Goal: Task Accomplishment & Management: Complete application form

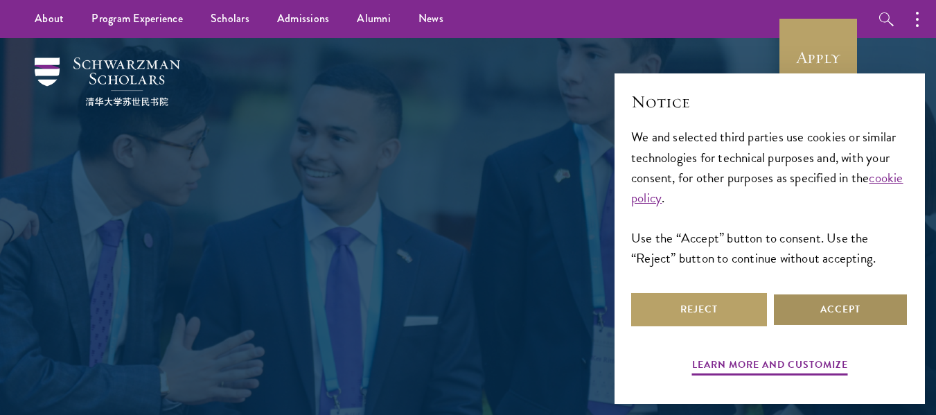
drag, startPoint x: 0, startPoint y: 0, endPoint x: 826, endPoint y: 304, distance: 879.8
click at [826, 304] on button "Accept" at bounding box center [840, 309] width 136 height 33
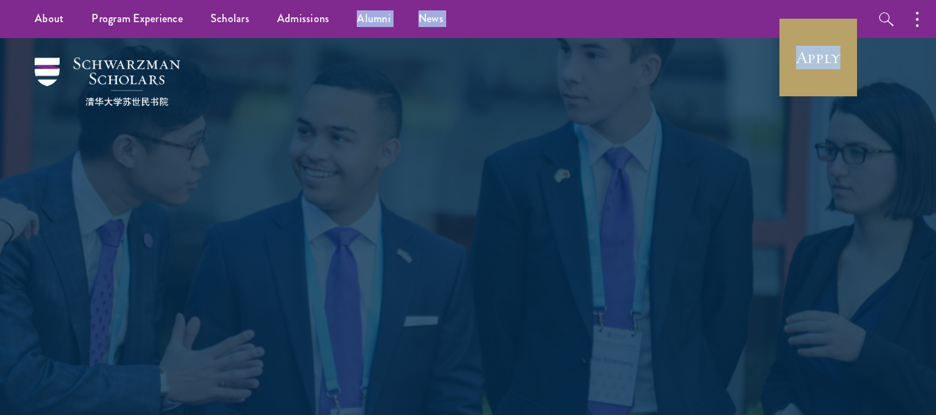
drag, startPoint x: 864, startPoint y: 33, endPoint x: 333, endPoint y: -76, distance: 541.5
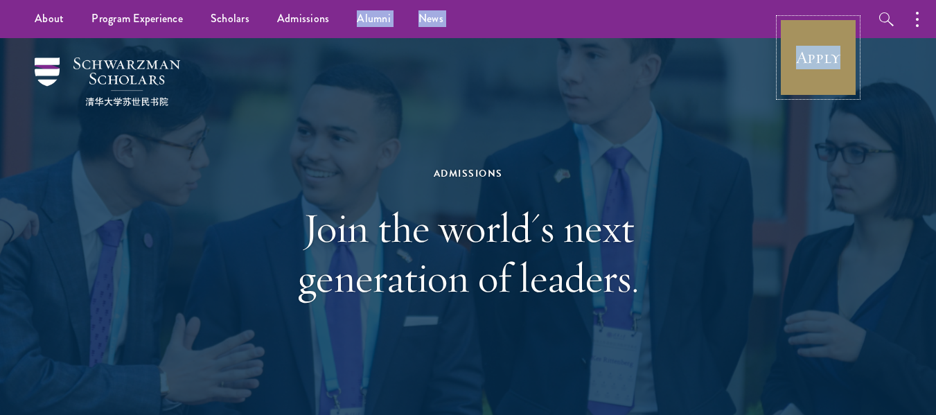
click at [796, 79] on link "Apply" at bounding box center [818, 58] width 78 height 78
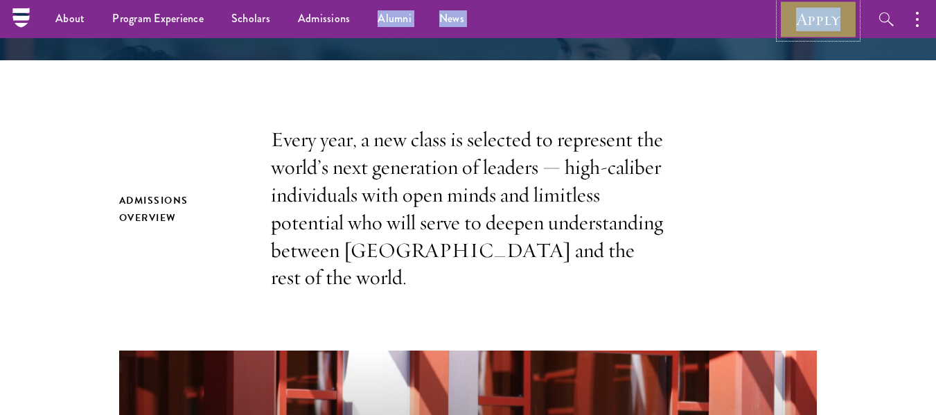
scroll to position [328, 0]
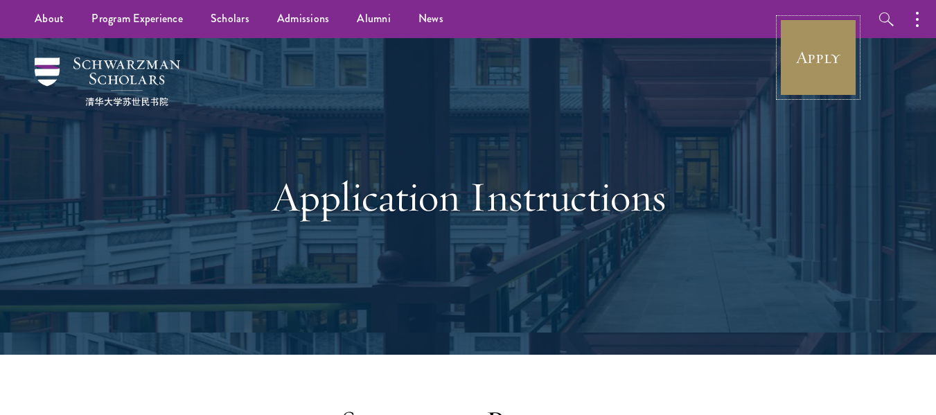
click at [837, 37] on link "Apply" at bounding box center [818, 58] width 78 height 78
